Goal: Task Accomplishment & Management: Use online tool/utility

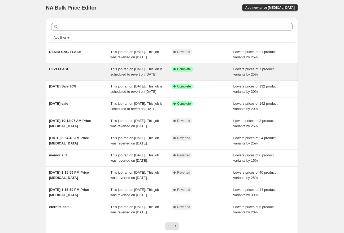
click at [62, 77] on div "HEZI FLASH" at bounding box center [80, 72] width 62 height 11
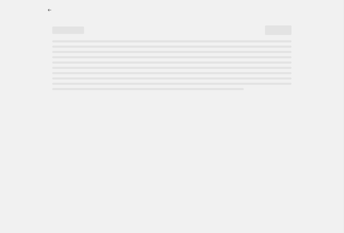
select select "percentage"
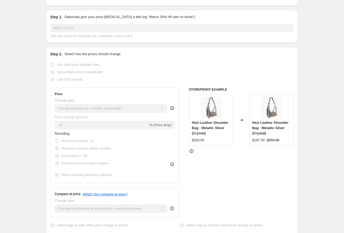
scroll to position [57, 0]
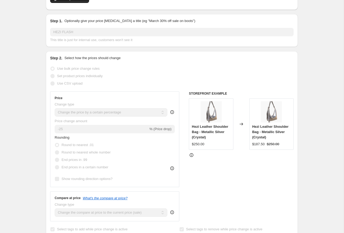
checkbox input "false"
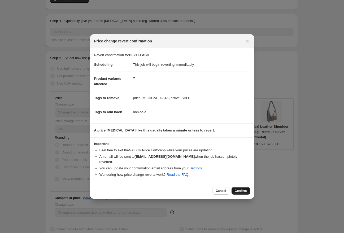
click at [237, 190] on span "Confirm" at bounding box center [241, 191] width 12 height 4
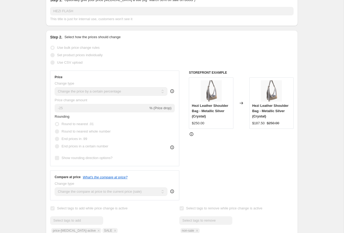
scroll to position [0, 0]
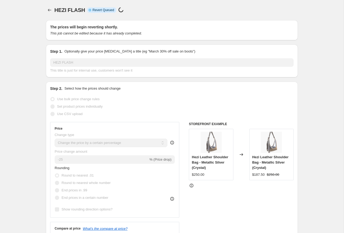
select select "percentage"
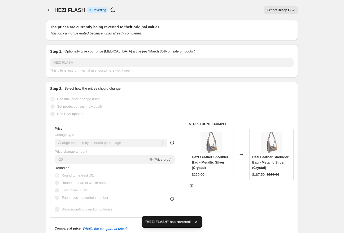
checkbox input "true"
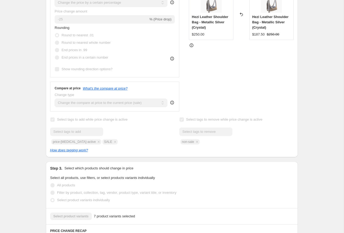
scroll to position [165, 0]
